Goal: Task Accomplishment & Management: Use online tool/utility

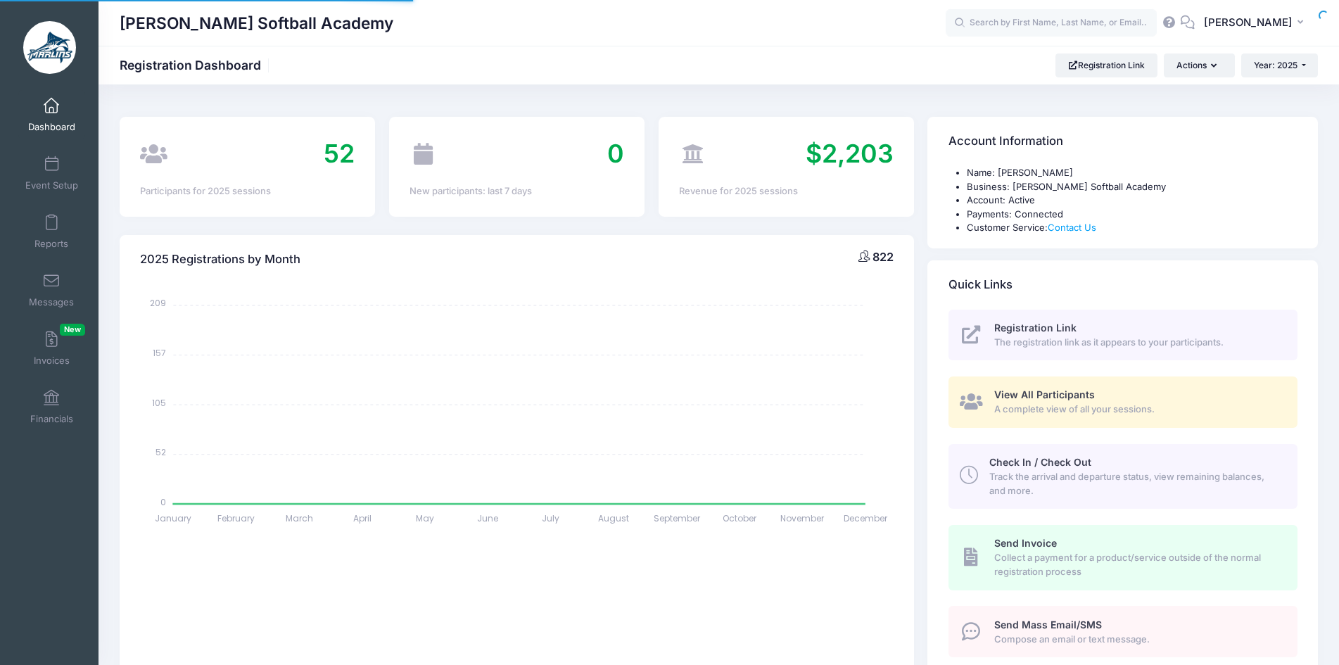
select select
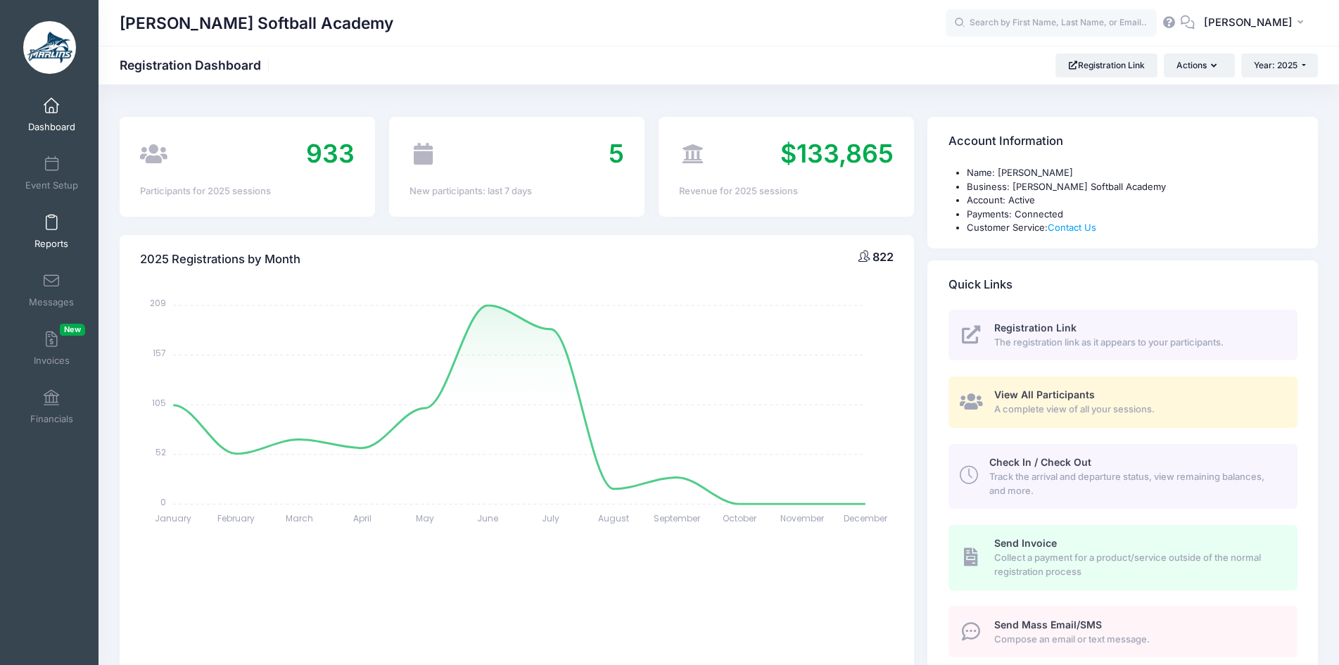
click at [59, 236] on link "Reports" at bounding box center [51, 231] width 67 height 49
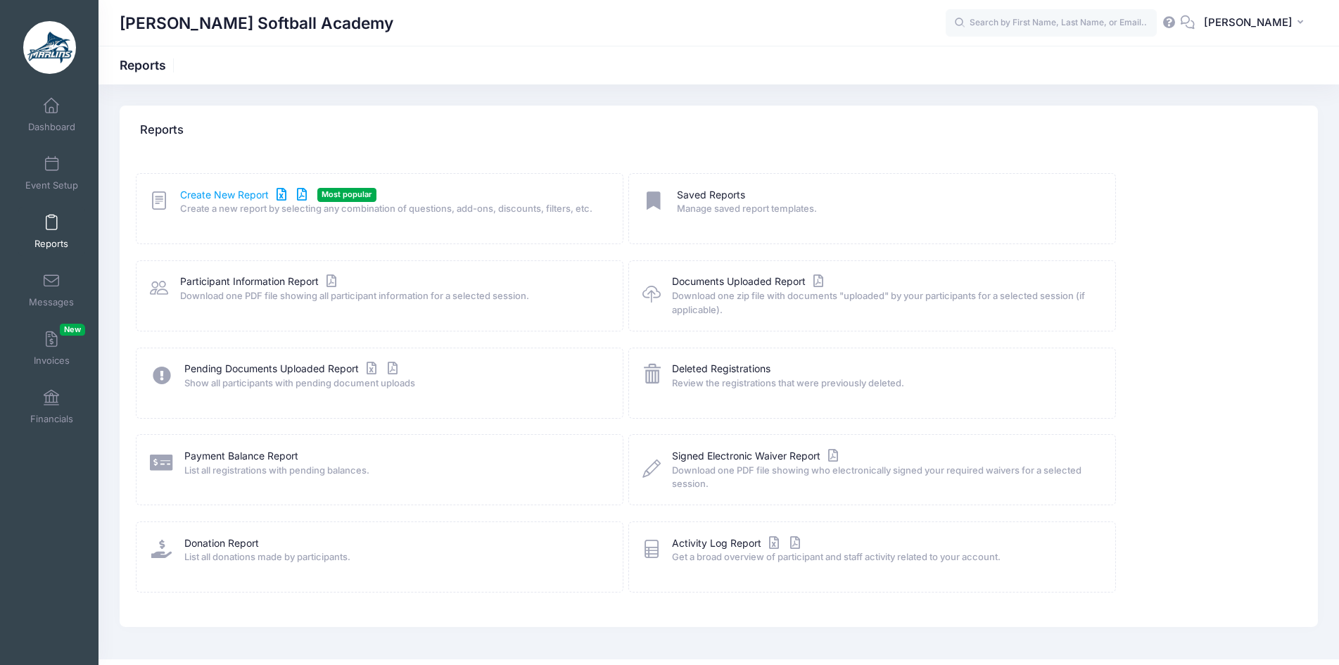
click at [217, 195] on link "Create New Report" at bounding box center [245, 195] width 131 height 15
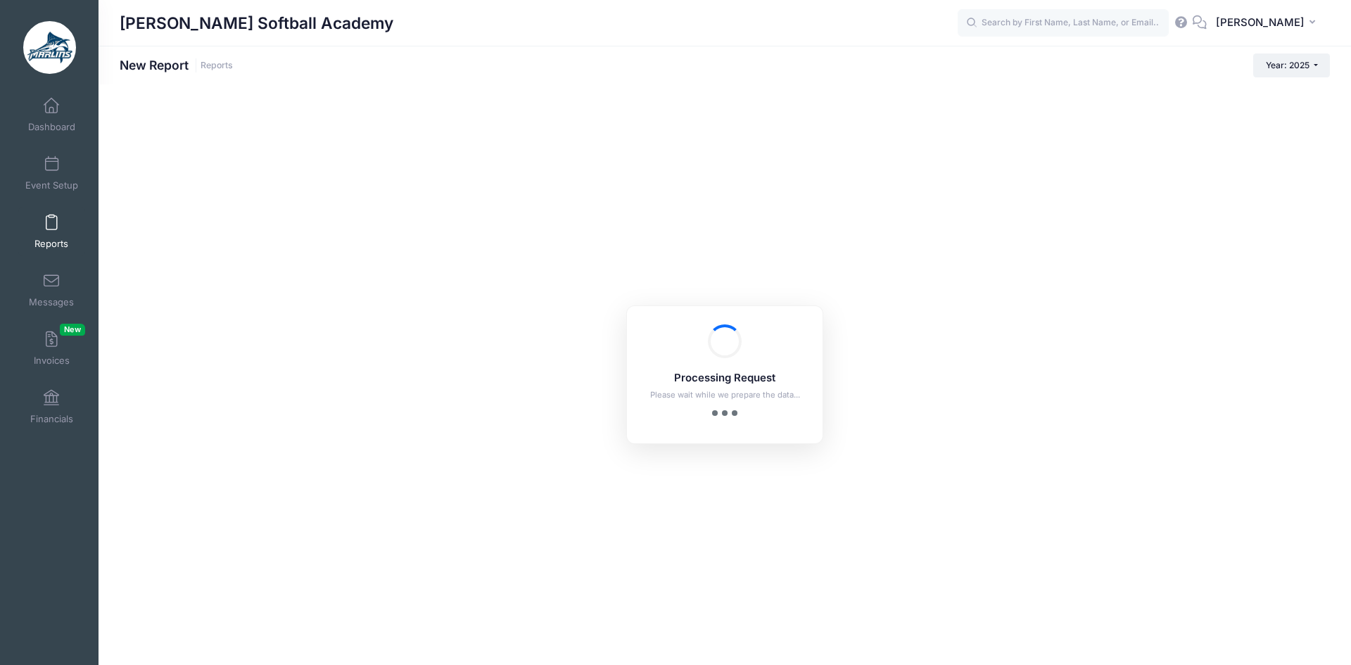
checkbox input "true"
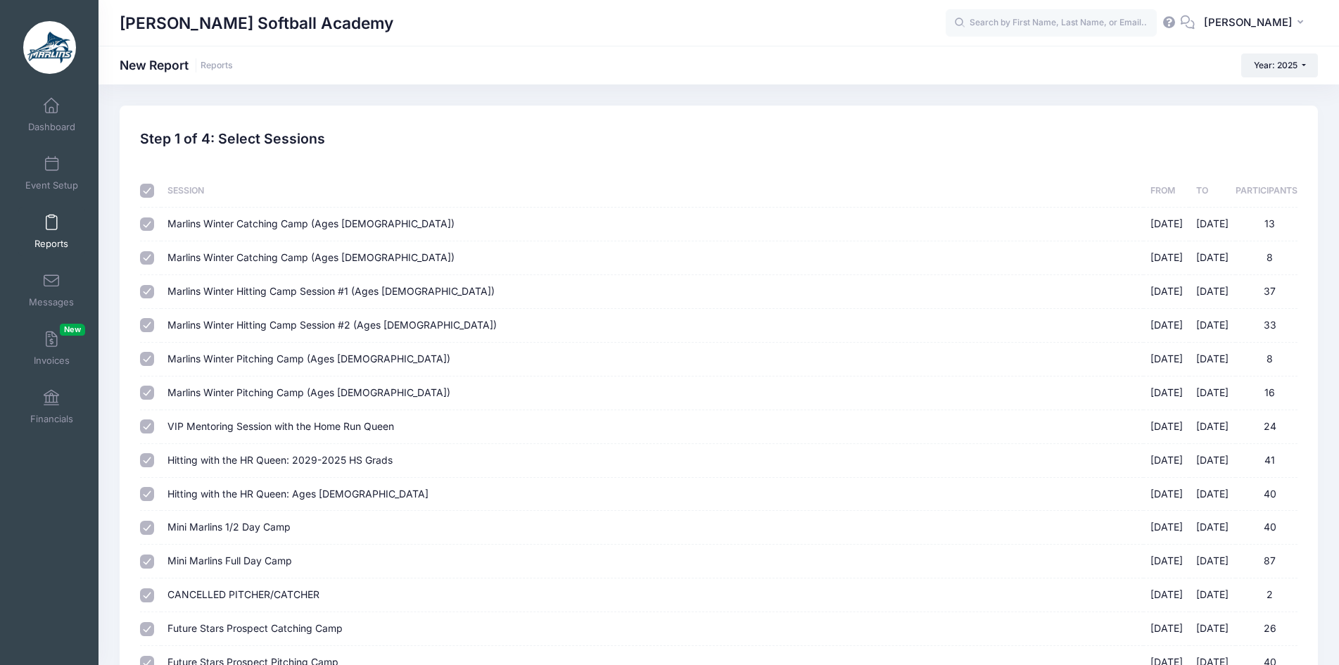
click at [146, 191] on input "checkbox" at bounding box center [147, 191] width 14 height 14
checkbox input "false"
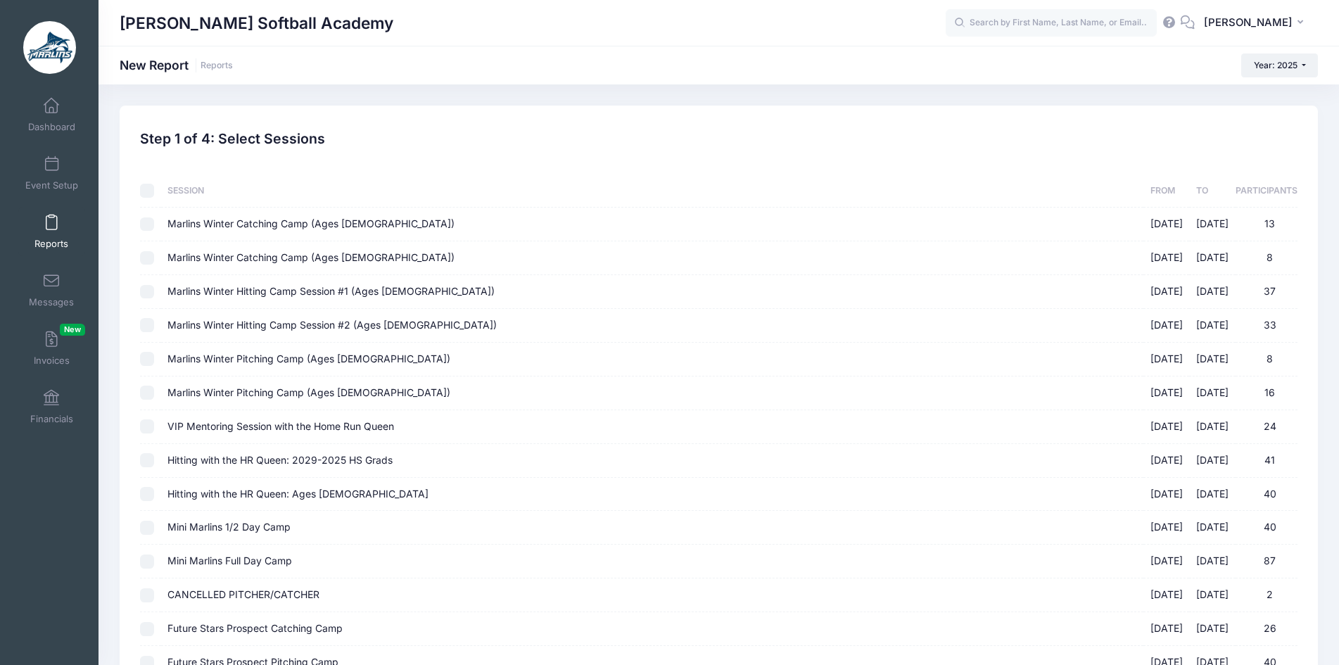
checkbox input "false"
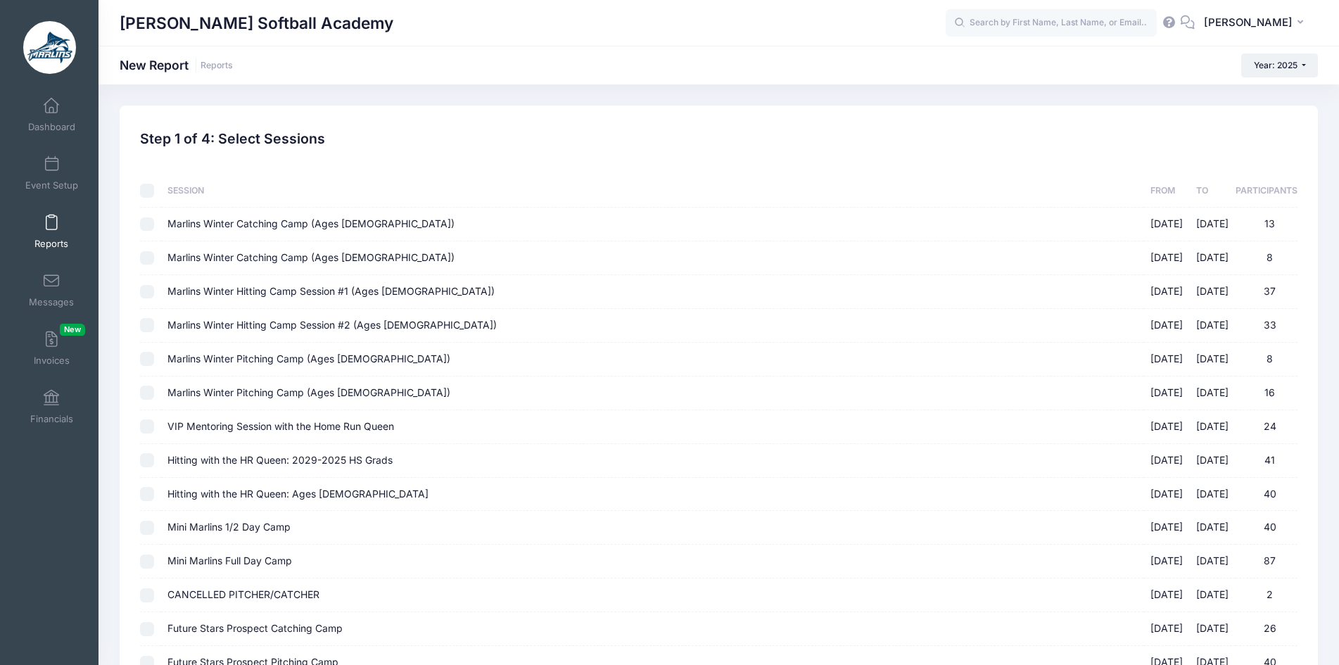
checkbox input "false"
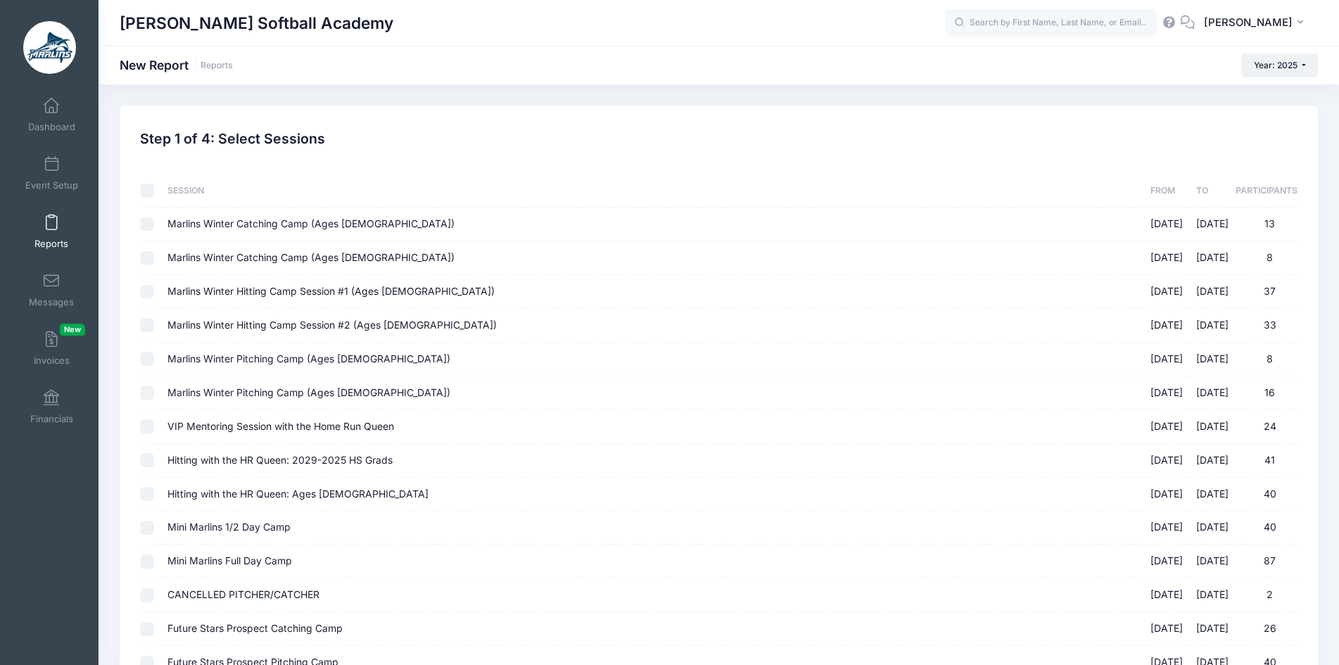
checkbox input "false"
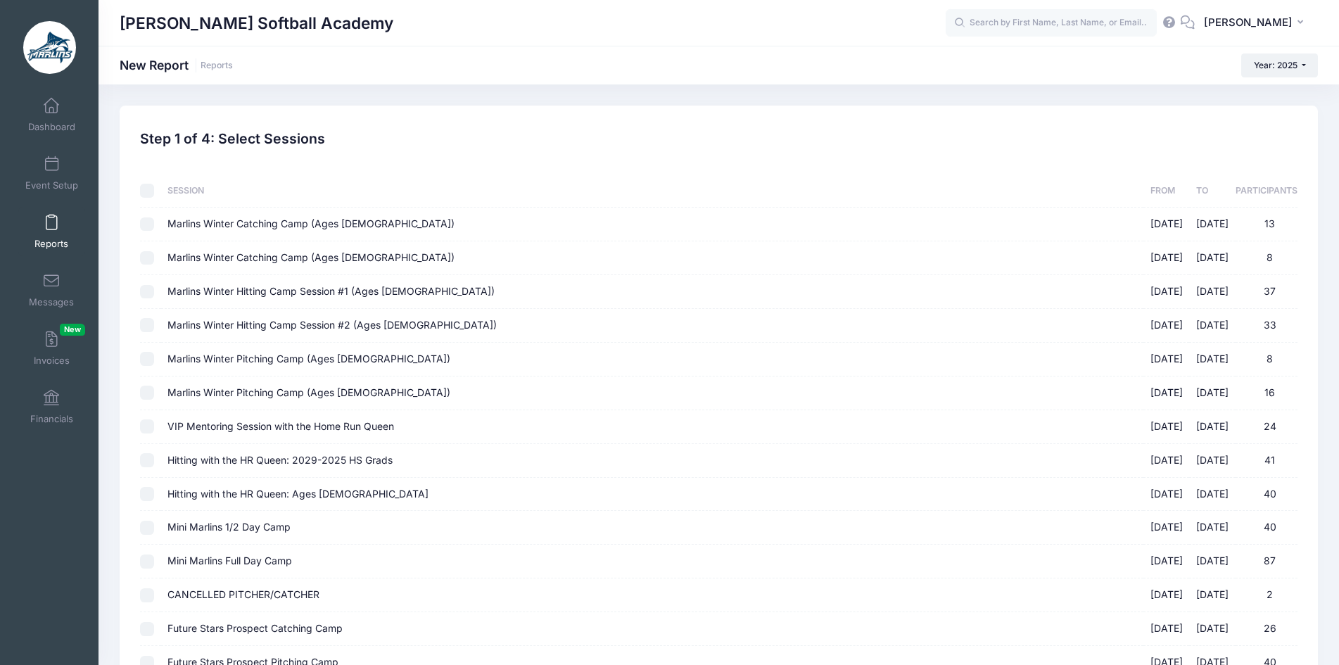
checkbox input "false"
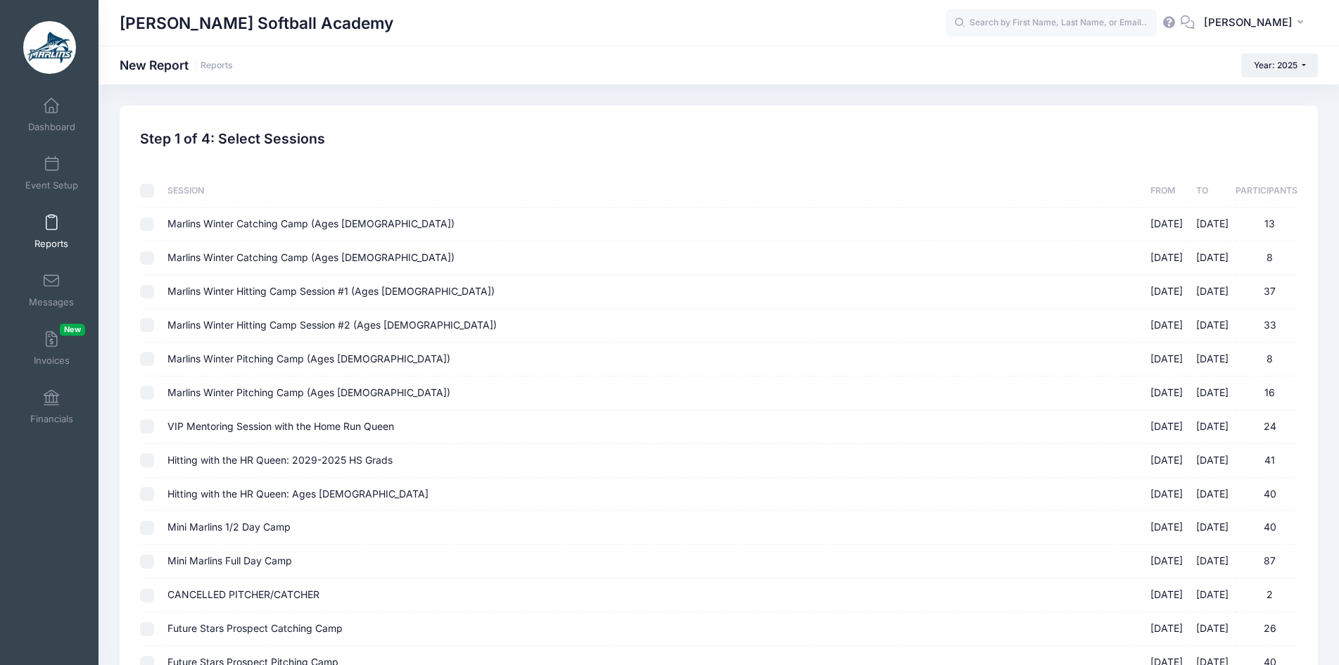
checkbox input "false"
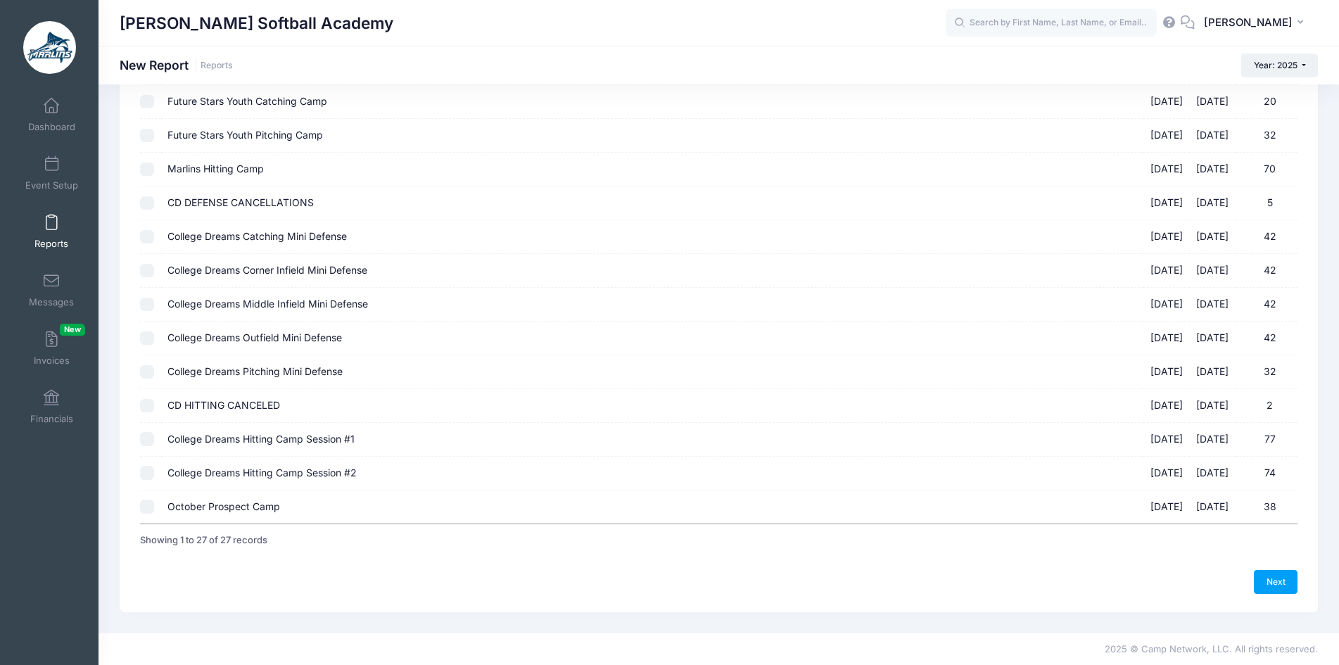
click at [151, 511] on input "October Prospect Camp 10/05/2025 - 10/05/2025 38" at bounding box center [147, 507] width 14 height 14
checkbox input "true"
click at [1282, 579] on link "Next" at bounding box center [1276, 582] width 44 height 24
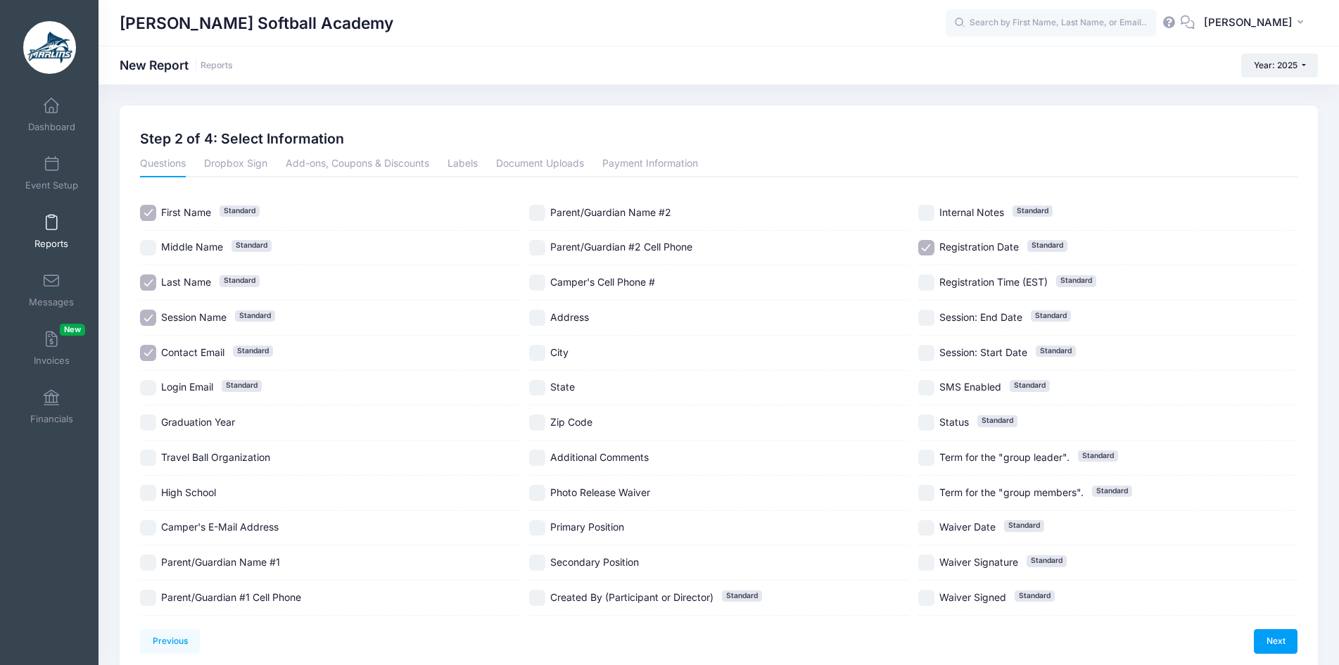
click at [191, 386] on span "Login Email" at bounding box center [187, 387] width 52 height 12
checkbox input "true"
click at [265, 522] on span "Camper's E-Mail Address" at bounding box center [220, 527] width 118 height 12
checkbox input "true"
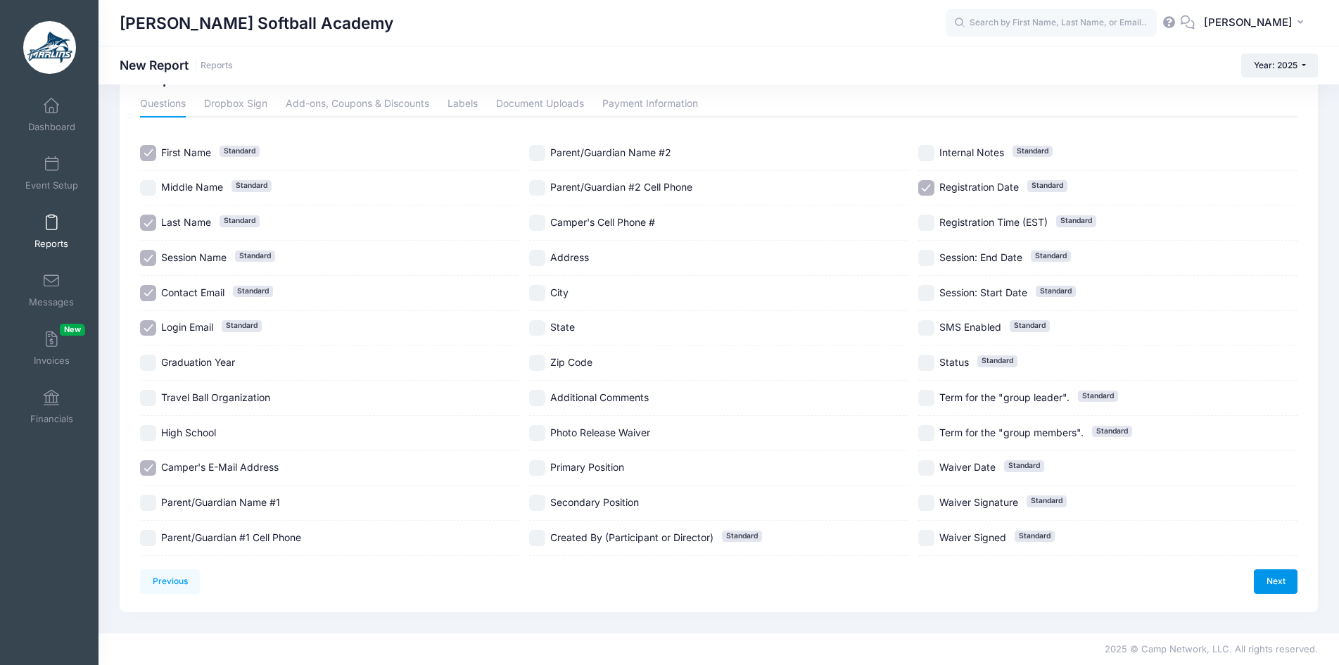
click at [1277, 582] on link "Next" at bounding box center [1276, 581] width 44 height 24
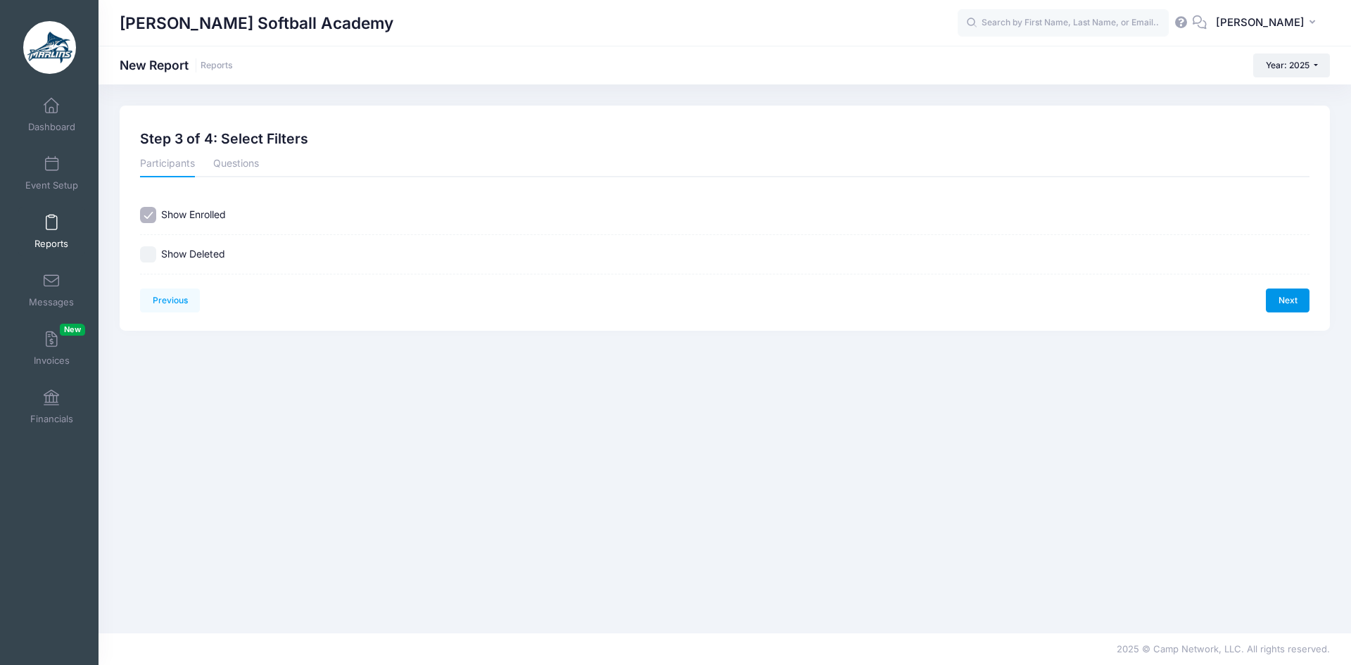
click at [1286, 301] on link "Next" at bounding box center [1288, 301] width 44 height 24
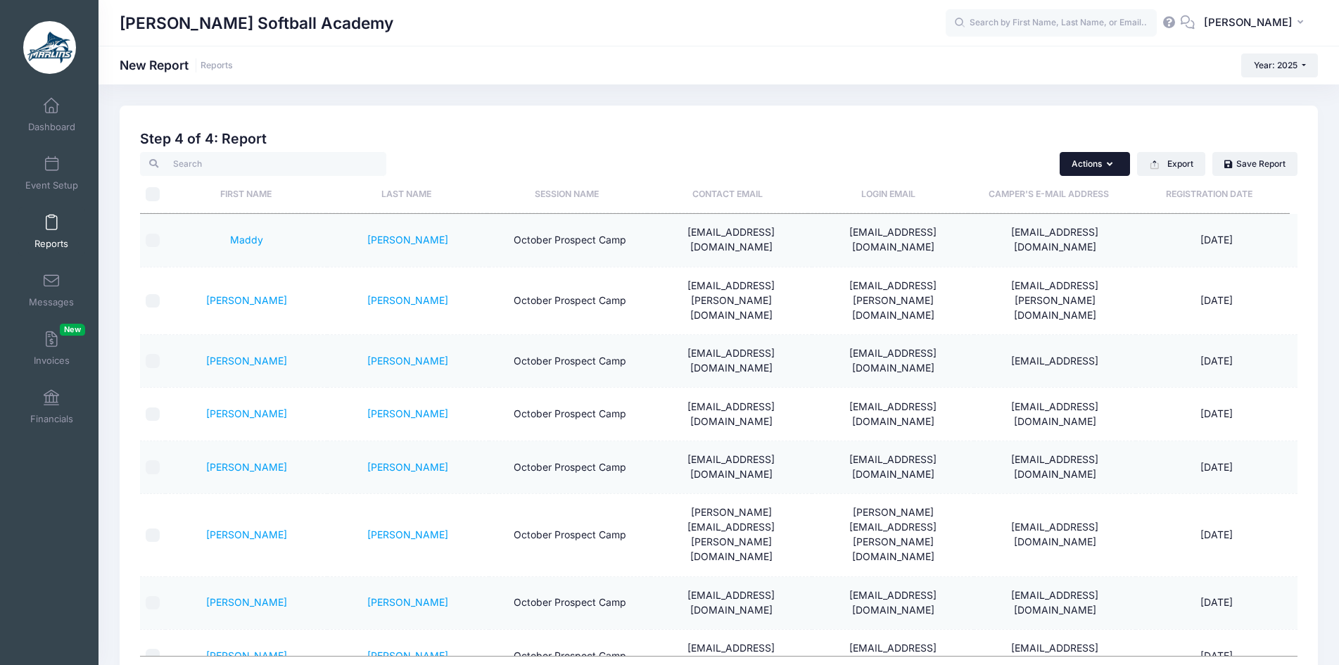
click at [1103, 173] on button "Actions" at bounding box center [1095, 164] width 70 height 24
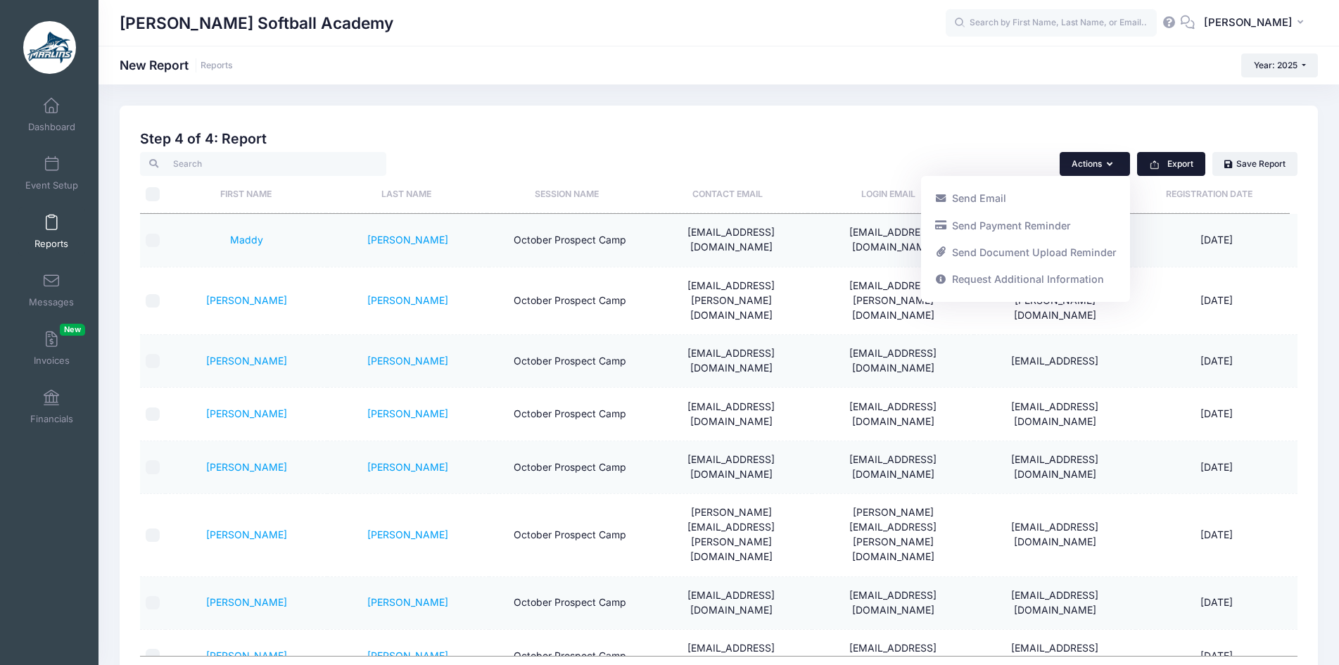
click at [1179, 173] on button "Export" at bounding box center [1171, 164] width 68 height 24
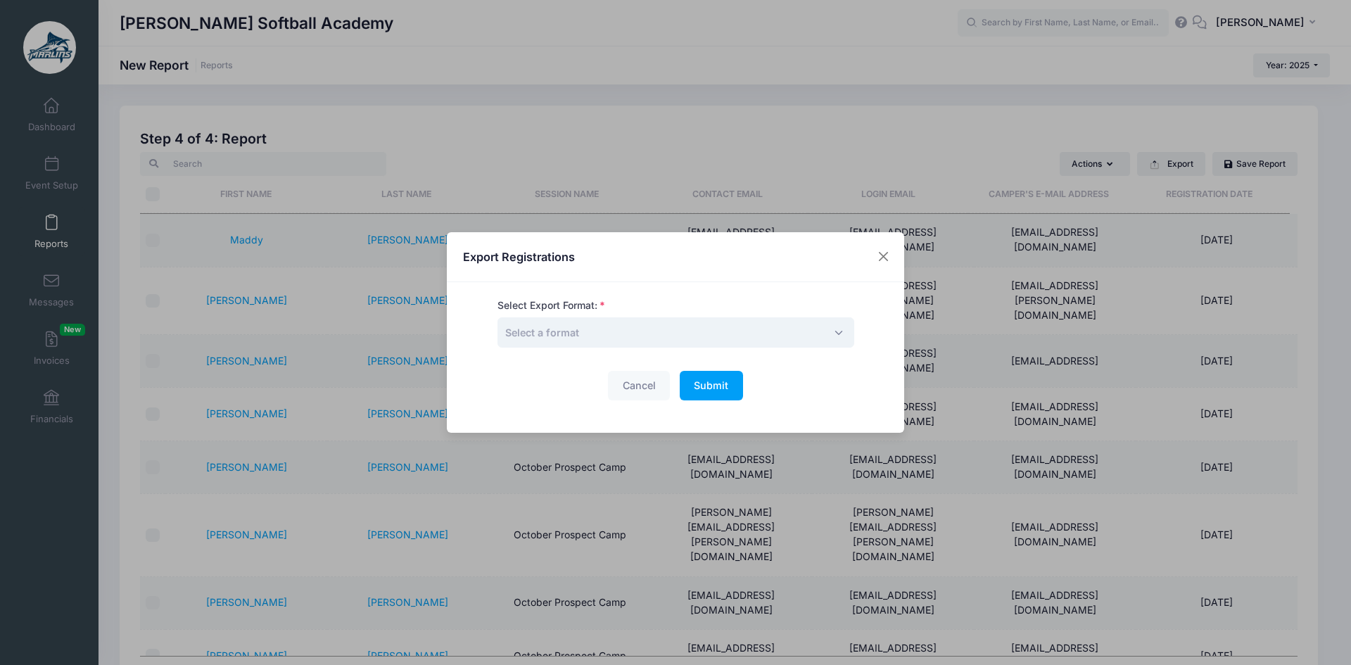
click at [740, 322] on span "Select a format" at bounding box center [676, 332] width 357 height 30
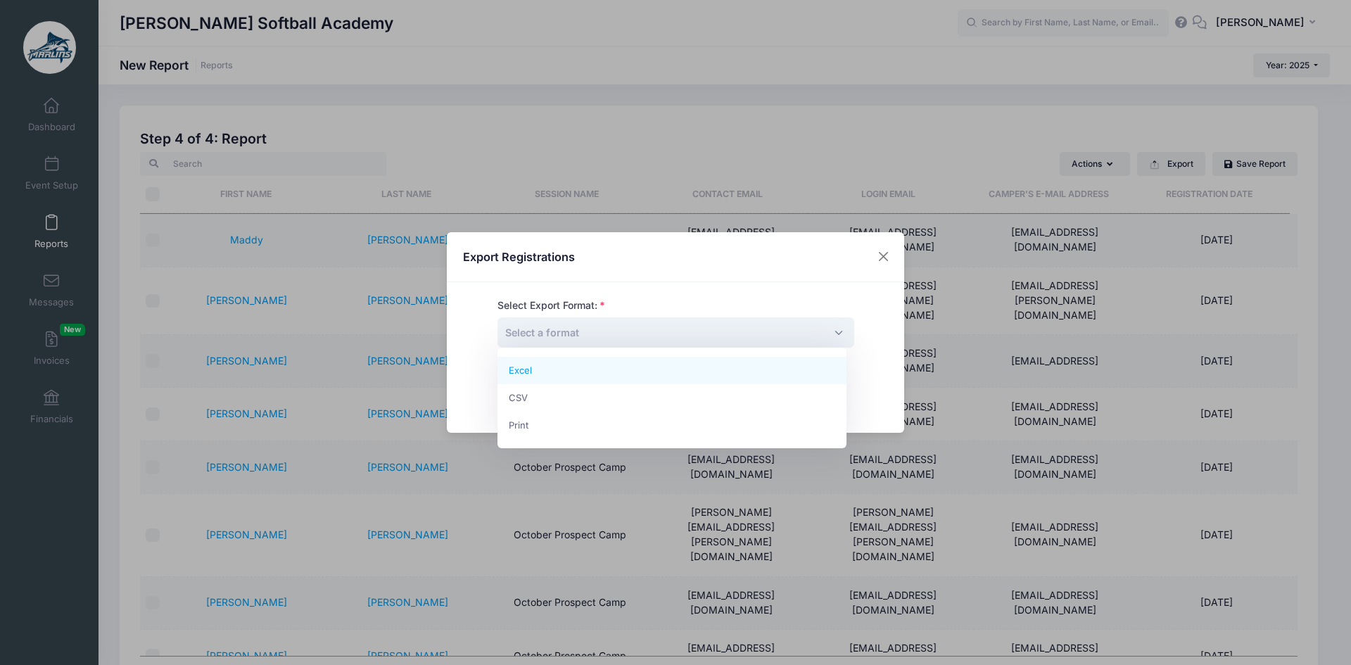
select select "excel"
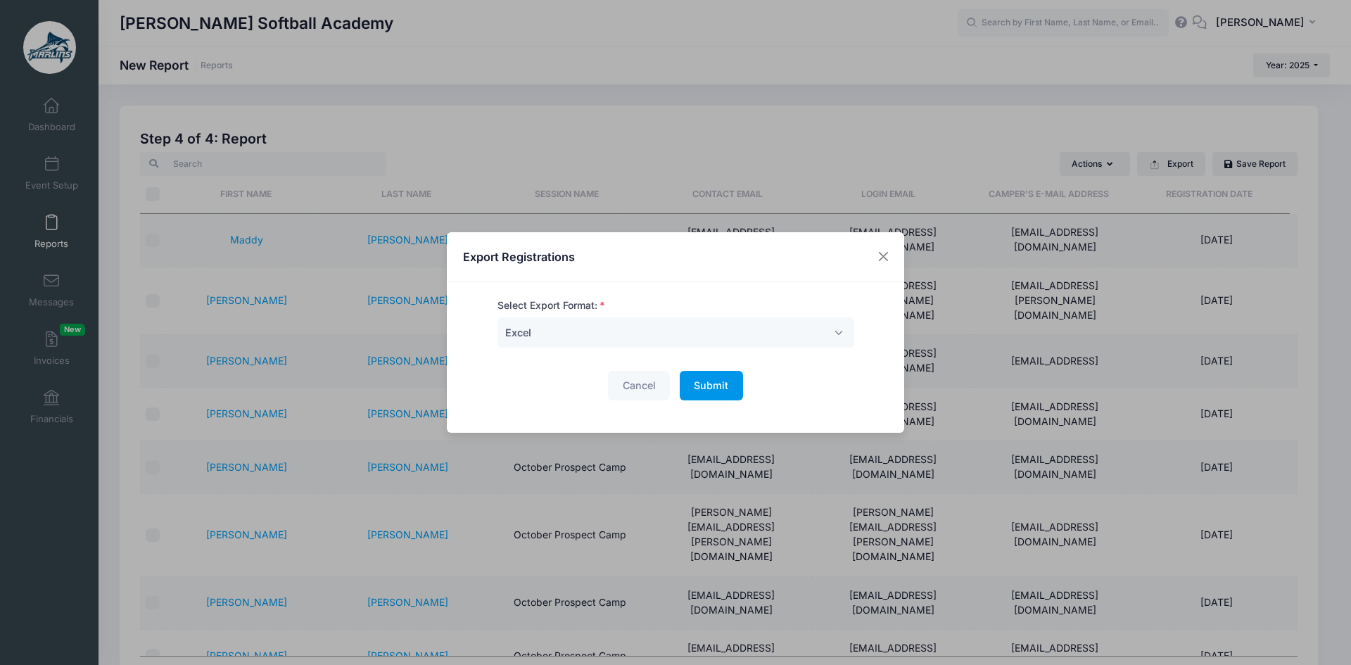
click at [728, 390] on button "Submit Please wait..." at bounding box center [711, 386] width 63 height 30
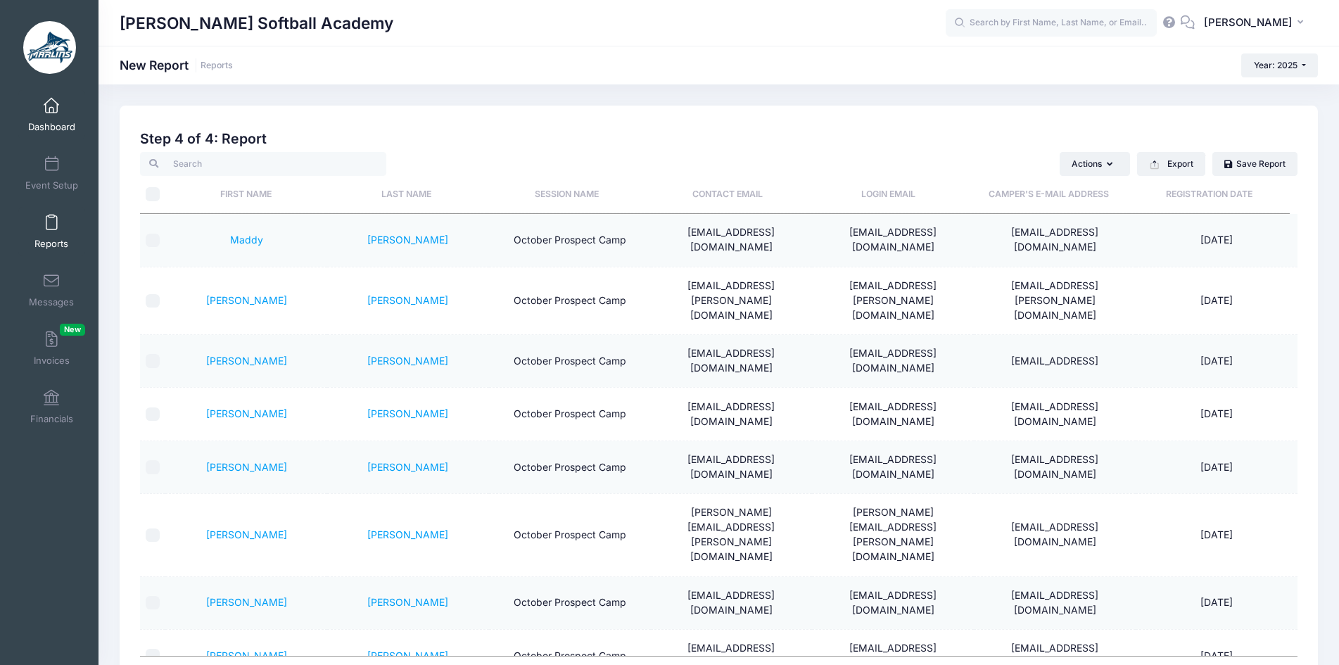
click at [51, 108] on span at bounding box center [51, 106] width 0 height 15
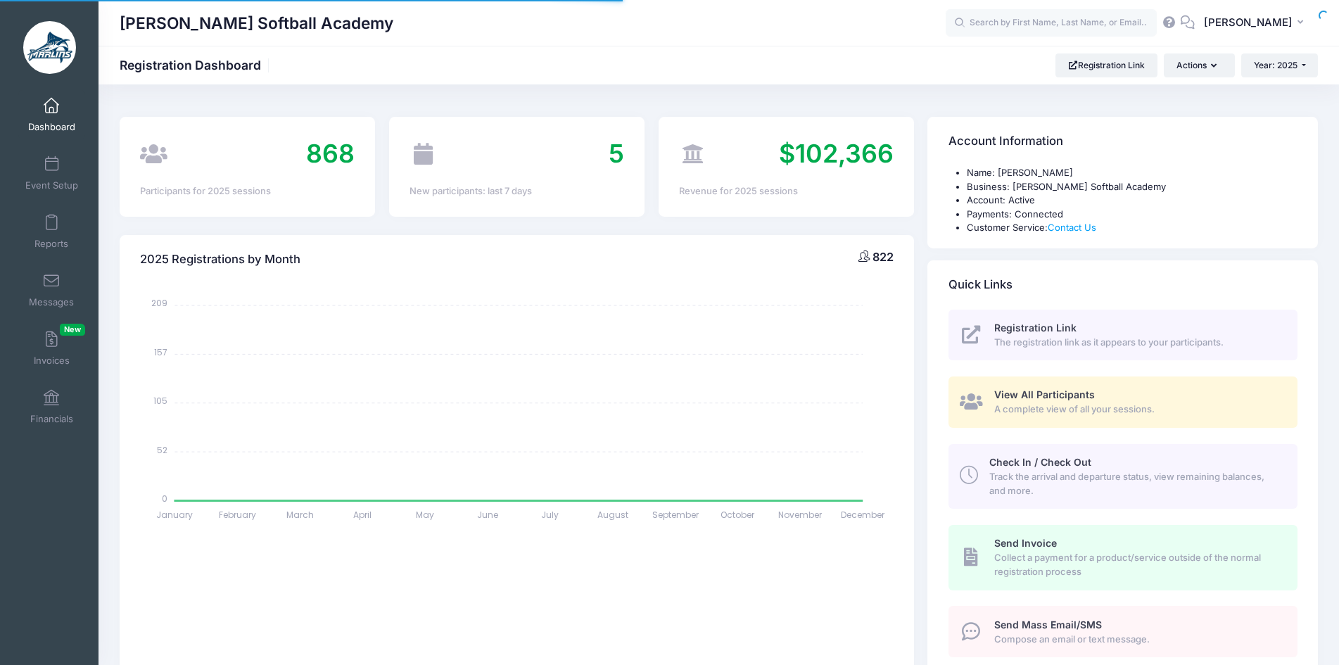
select select
